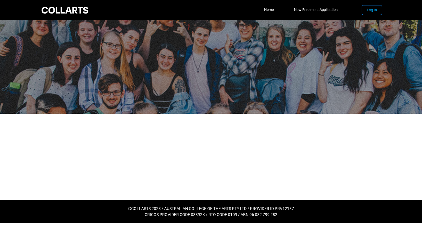
click at [363, 11] on button "Log In" at bounding box center [372, 9] width 20 height 9
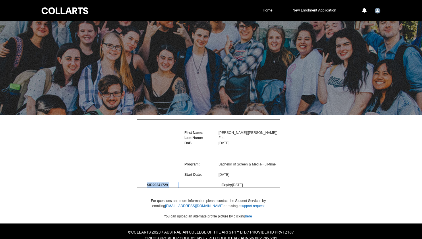
drag, startPoint x: 147, startPoint y: 204, endPoint x: 188, endPoint y: 204, distance: 41.6
click at [188, 188] on tr "SID 20241729 Expiry 10/2/2027" at bounding box center [208, 184] width 143 height 5
click at [154, 187] on span "SID 20241729" at bounding box center [157, 185] width 21 height 4
drag, startPoint x: 154, startPoint y: 204, endPoint x: 161, endPoint y: 204, distance: 7.8
click at [161, 187] on span "SID 20241729" at bounding box center [157, 185] width 21 height 4
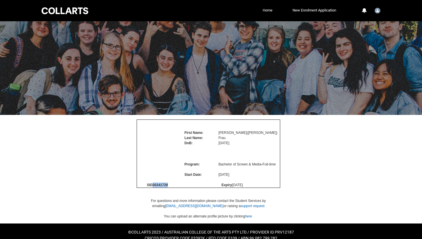
scroll to position [27, 0]
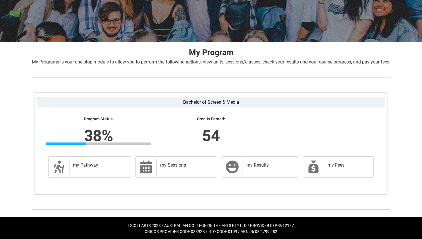
scroll to position [81, 0]
